Goal: Find specific page/section

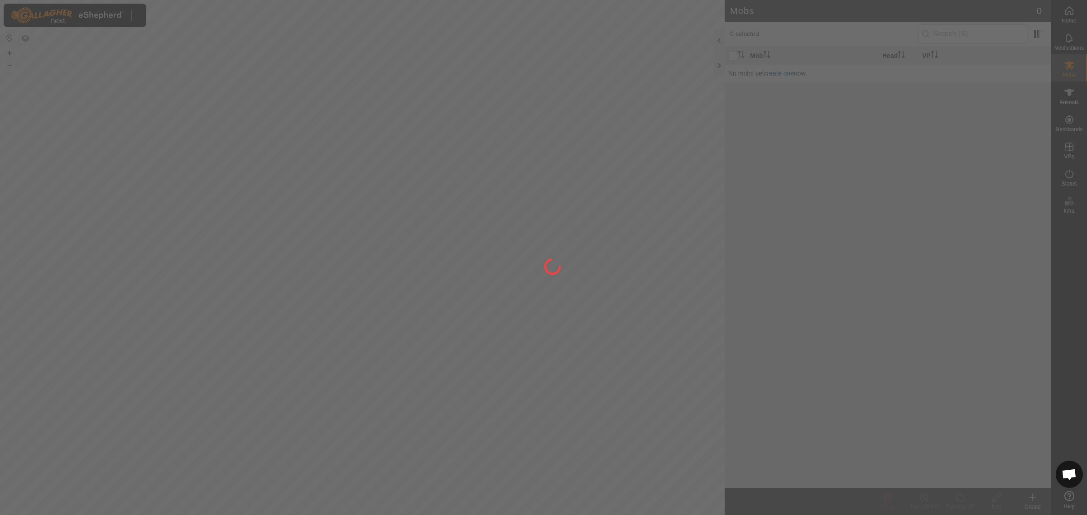
scroll to position [121, 0]
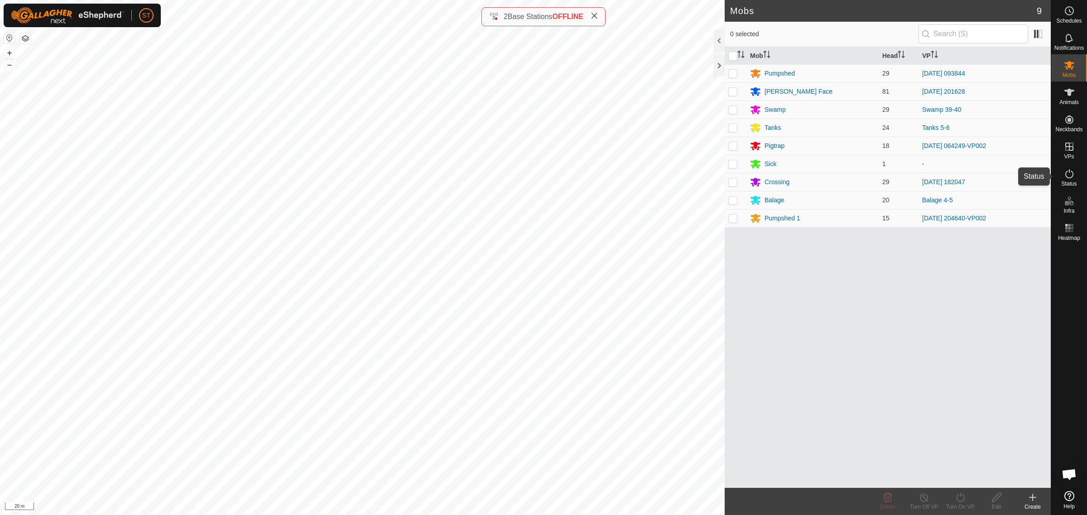
click at [1069, 173] on icon at bounding box center [1069, 173] width 11 height 11
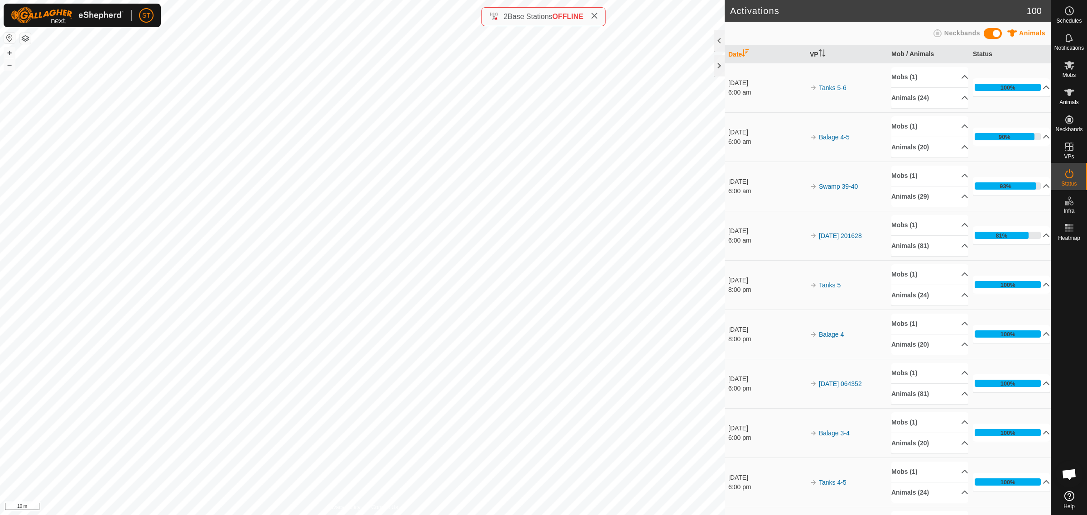
scroll to position [121, 0]
